Goal: Information Seeking & Learning: Learn about a topic

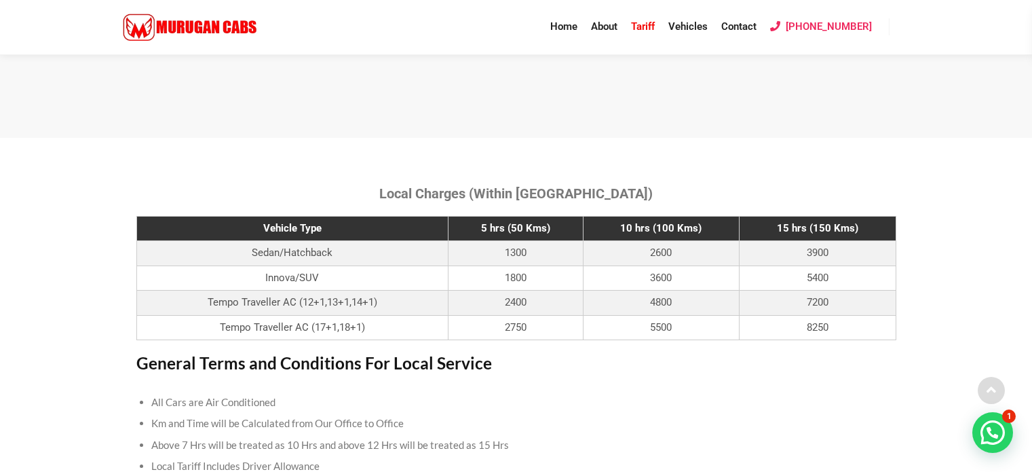
scroll to position [407, 0]
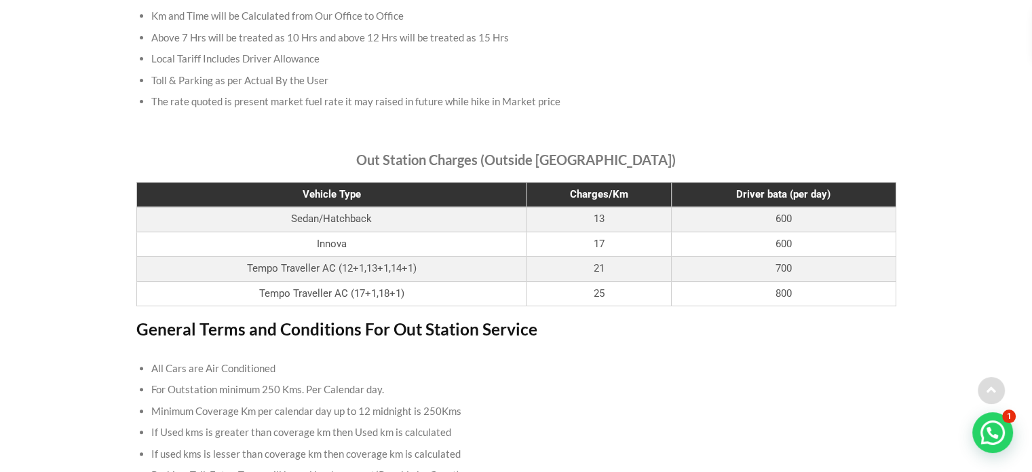
click at [377, 284] on td "Tempo Traveller AC (17+1,18+1)" at bounding box center [331, 293] width 390 height 25
drag, startPoint x: 590, startPoint y: 271, endPoint x: 618, endPoint y: 262, distance: 29.2
click at [618, 262] on td "21" at bounding box center [599, 269] width 145 height 25
click at [635, 314] on div "Out Station Charges (Outside [GEOGRAPHIC_DATA]) Vehicle Type Charges/Km Driver …" at bounding box center [517, 364] width 774 height 438
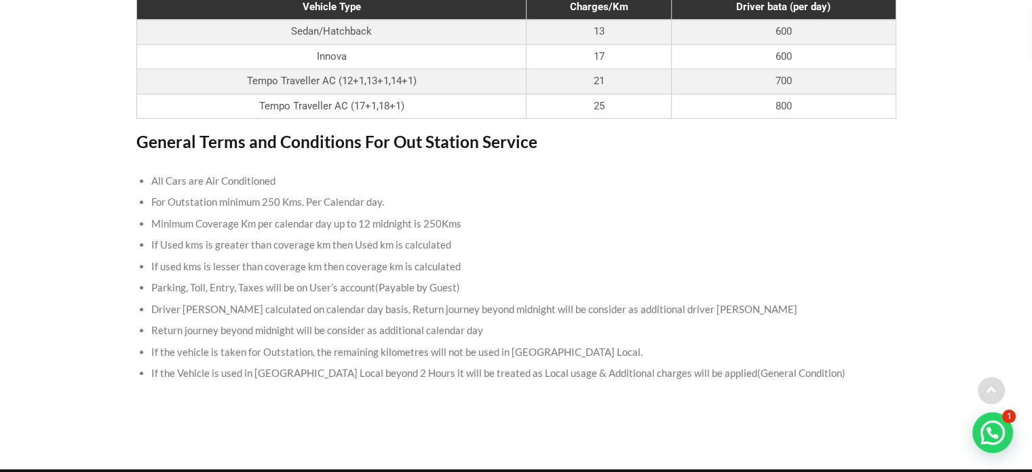
scroll to position [611, 0]
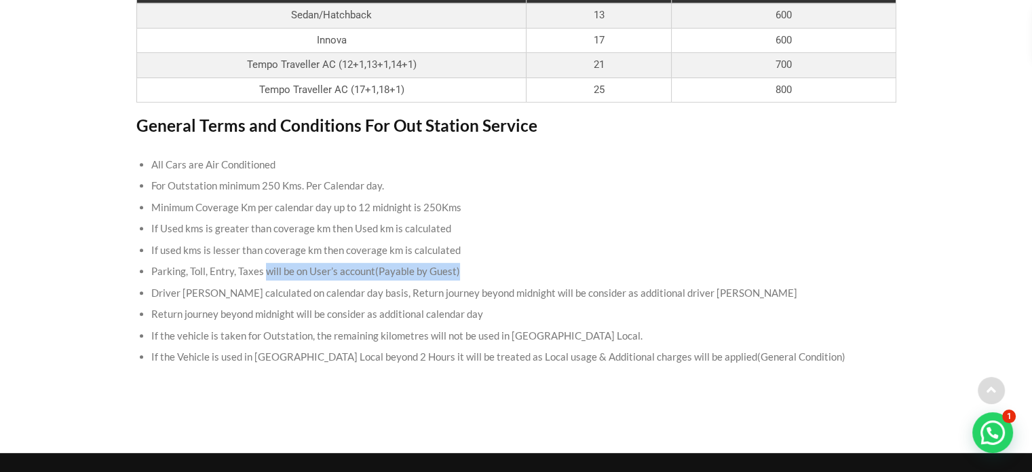
drag, startPoint x: 265, startPoint y: 265, endPoint x: 490, endPoint y: 263, distance: 225.4
click at [490, 263] on li "Parking, Toll, Entry, Taxes will be on User’s account(Payable by Guest)" at bounding box center [516, 272] width 730 height 22
click at [263, 282] on li "Driver [PERSON_NAME] calculated on calendar day basis, Return journey beyond mi…" at bounding box center [516, 293] width 730 height 22
drag, startPoint x: 148, startPoint y: 267, endPoint x: 451, endPoint y: 258, distance: 303.5
click at [451, 258] on div "All Cars are Air Conditioned For Outstation minimum 250 Kms. Per Calendar day. …" at bounding box center [516, 261] width 760 height 214
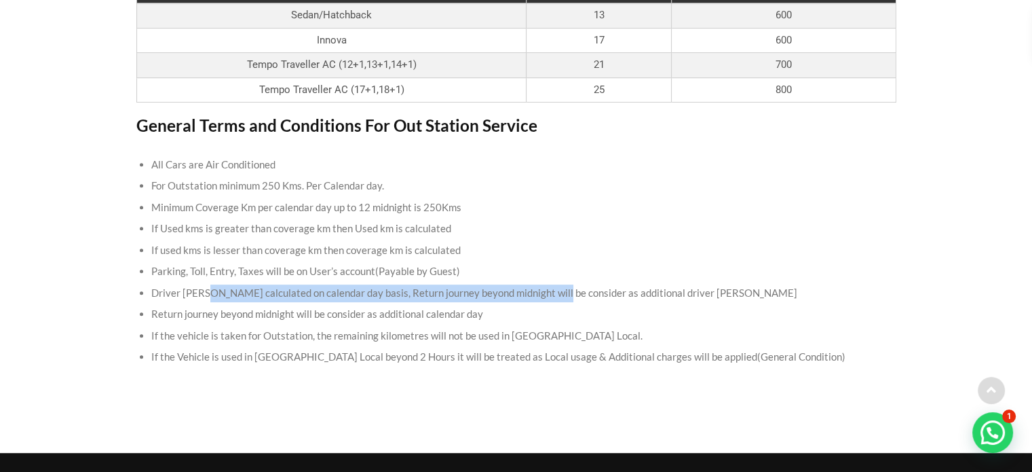
drag, startPoint x: 206, startPoint y: 291, endPoint x: 548, endPoint y: 290, distance: 342.1
click at [548, 290] on li "Driver [PERSON_NAME] calculated on calendar day basis, Return journey beyond mi…" at bounding box center [516, 293] width 730 height 22
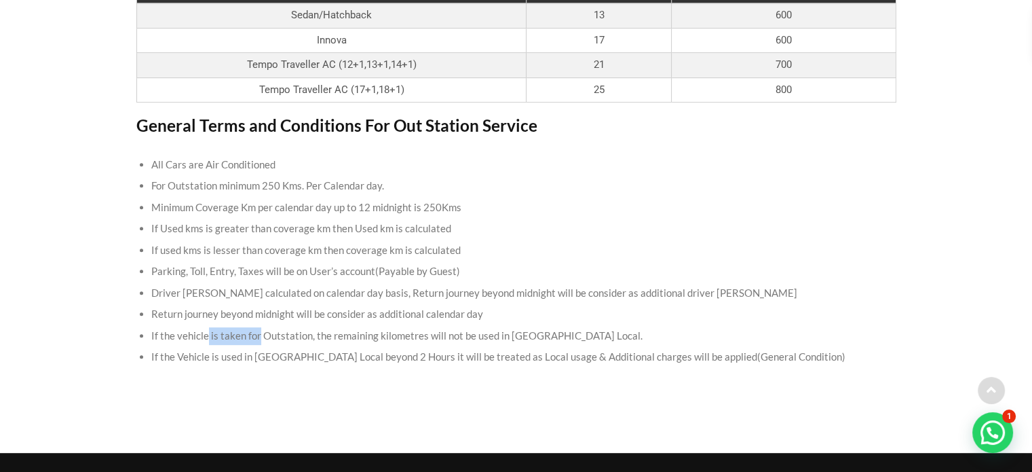
drag, startPoint x: 208, startPoint y: 331, endPoint x: 259, endPoint y: 335, distance: 51.7
click at [259, 335] on li "If the vehicle is taken for Outstation, the remaining kilometres will not be us…" at bounding box center [516, 336] width 730 height 22
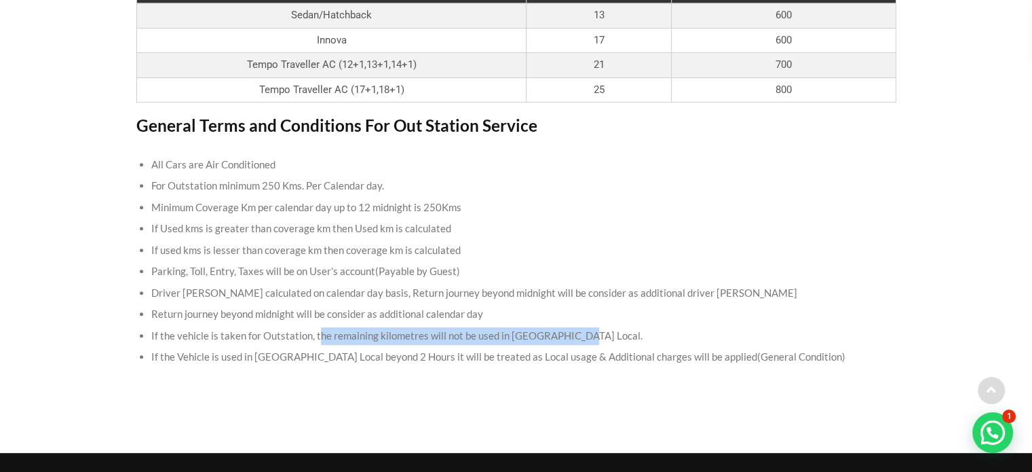
drag, startPoint x: 319, startPoint y: 335, endPoint x: 574, endPoint y: 334, distance: 254.5
click at [574, 334] on li "If the vehicle is taken for Outstation, the remaining kilometres will not be us…" at bounding box center [516, 336] width 730 height 22
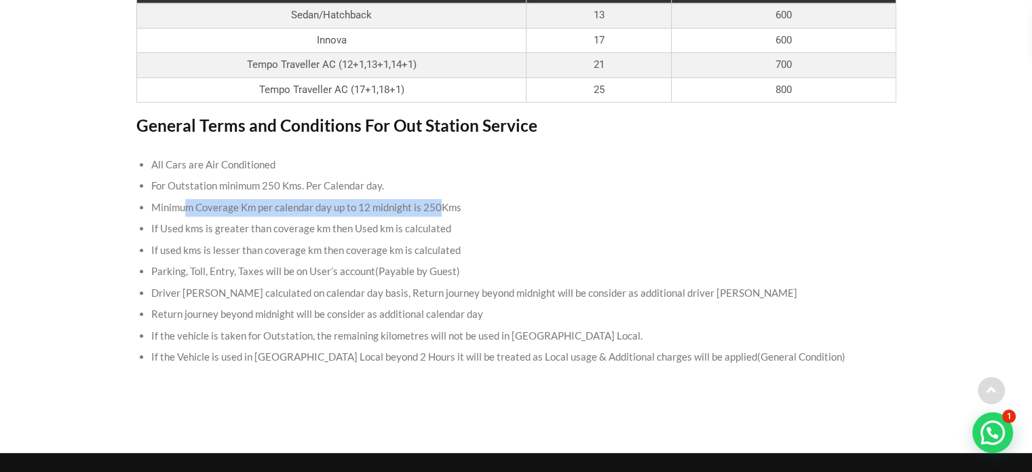
drag, startPoint x: 184, startPoint y: 200, endPoint x: 437, endPoint y: 208, distance: 253.3
click at [437, 208] on li "Minimum Coverage Km per calendar day up to 12 midnight is 250Kms" at bounding box center [516, 208] width 730 height 22
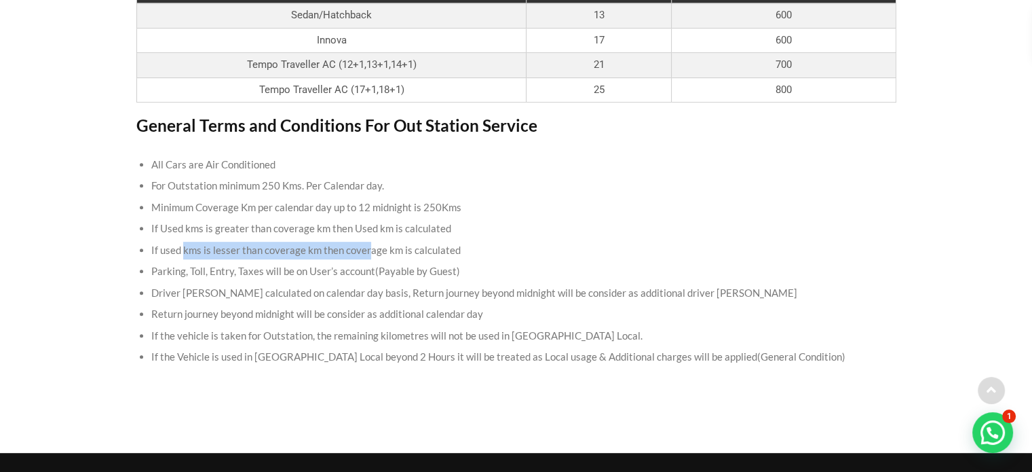
drag, startPoint x: 184, startPoint y: 246, endPoint x: 369, endPoint y: 244, distance: 185.3
click at [369, 244] on li "If used kms is lesser than coverage km then coverage km is calculated" at bounding box center [516, 251] width 730 height 22
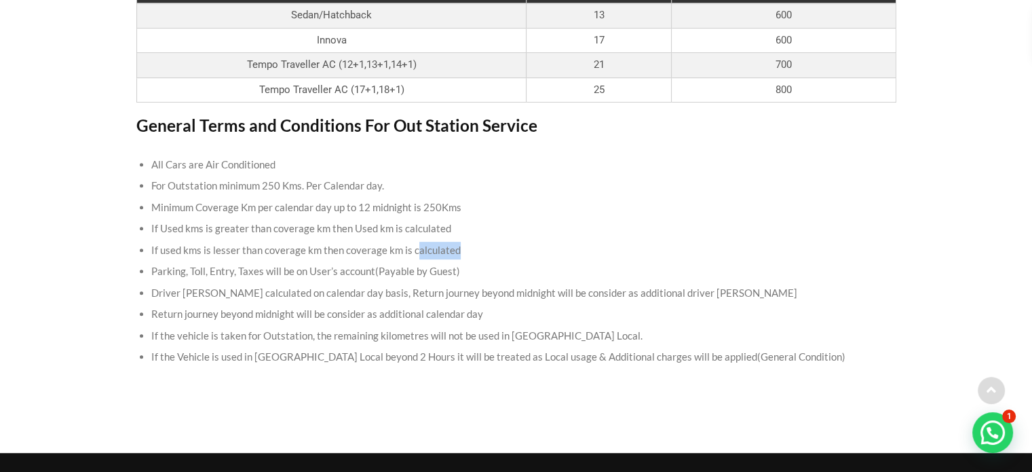
drag, startPoint x: 414, startPoint y: 249, endPoint x: 481, endPoint y: 249, distance: 66.5
click at [481, 249] on li "If used kms is lesser than coverage km then coverage km is calculated" at bounding box center [516, 251] width 730 height 22
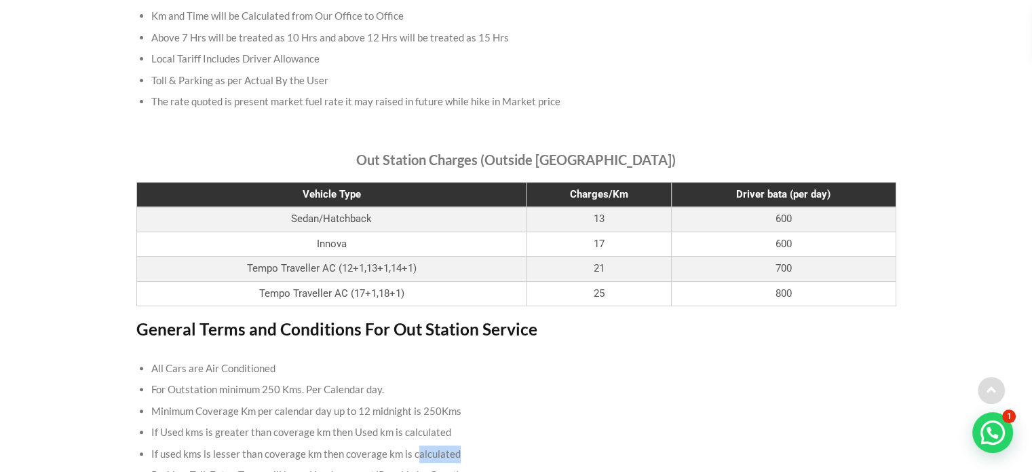
scroll to position [407, 0]
